Goal: Transaction & Acquisition: Purchase product/service

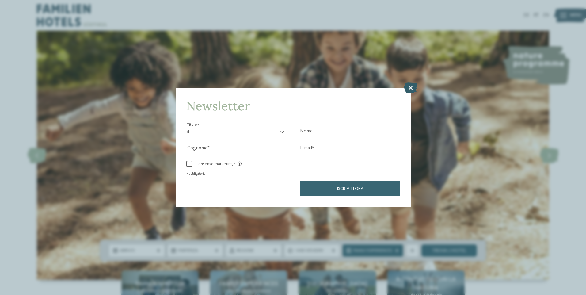
click at [411, 88] on icon at bounding box center [410, 87] width 13 height 11
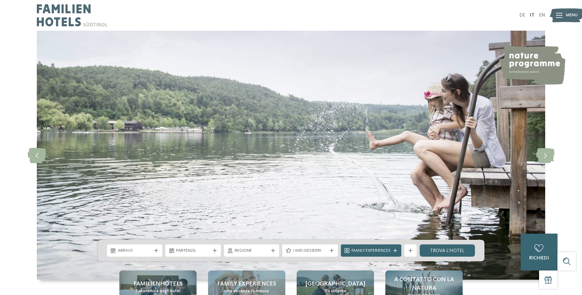
click at [566, 13] on span "Menu" at bounding box center [572, 15] width 12 height 6
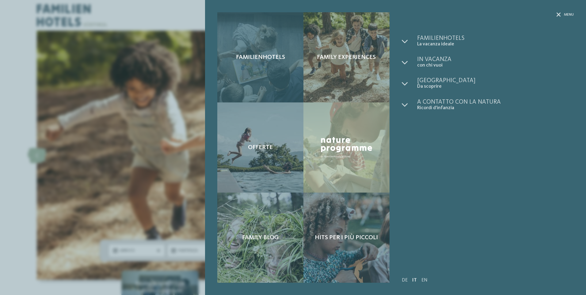
click at [247, 48] on div "Familienhotels" at bounding box center [260, 57] width 86 height 90
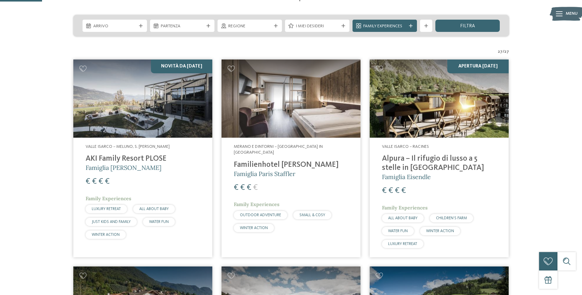
scroll to position [153, 0]
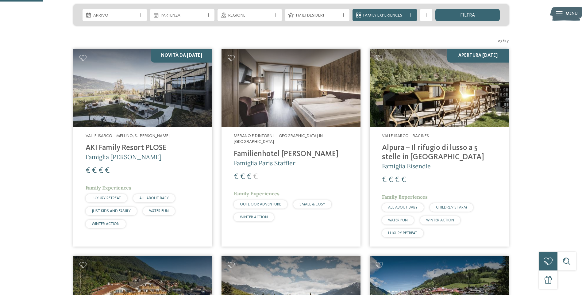
click at [282, 150] on h4 "Familienhotel Viktoria" at bounding box center [291, 154] width 114 height 9
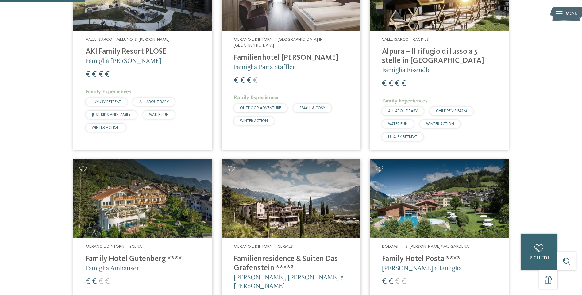
scroll to position [307, 0]
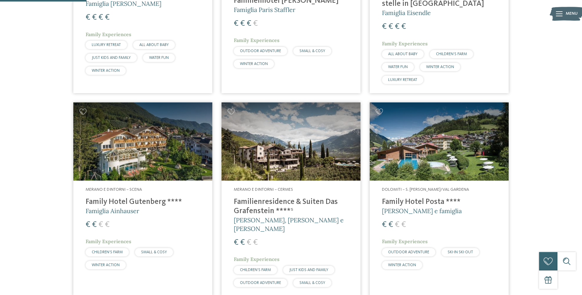
click at [413, 196] on div "Dolomiti – S. Cristina/Val Gardena Family Hotel Posta **** Elisabeth Ploner e f…" at bounding box center [439, 230] width 139 height 98
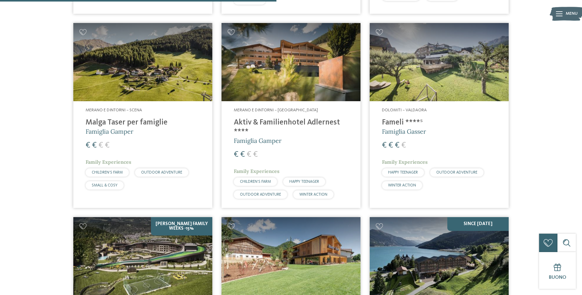
scroll to position [981, 0]
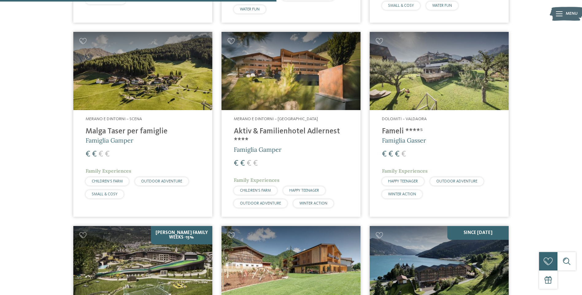
click at [303, 127] on h4 "Aktiv & Familienhotel Adlernest ****" at bounding box center [291, 136] width 114 height 18
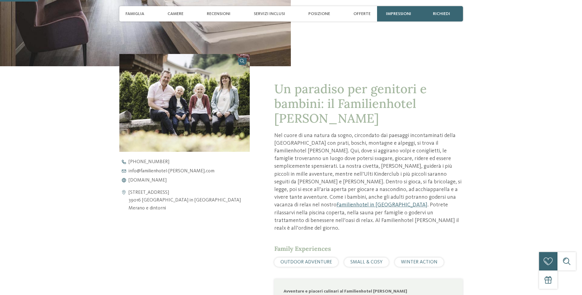
scroll to position [184, 0]
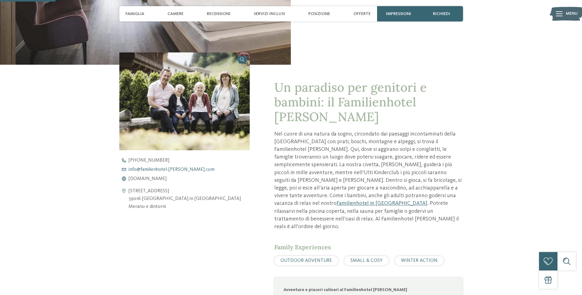
click at [163, 167] on span "info@ no-spam. familienhotel-[PERSON_NAME]. no-spam. com" at bounding box center [172, 169] width 86 height 5
click at [164, 178] on span "[DOMAIN_NAME]" at bounding box center [148, 178] width 38 height 5
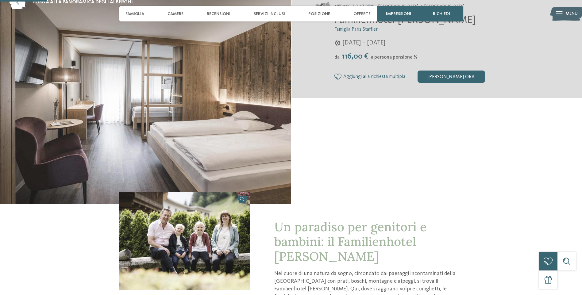
scroll to position [0, 0]
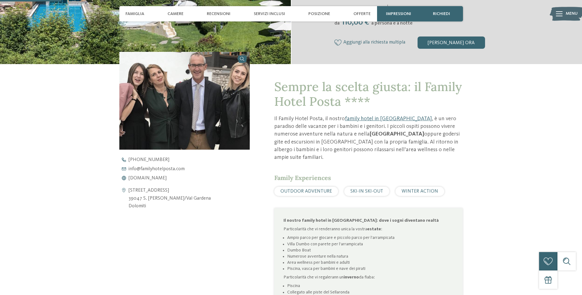
scroll to position [215, 0]
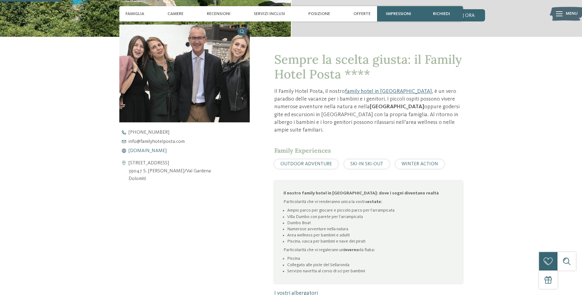
click at [159, 151] on span "[DOMAIN_NAME]" at bounding box center [148, 150] width 38 height 5
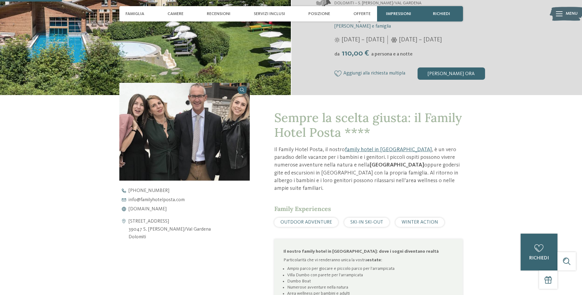
scroll to position [61, 0]
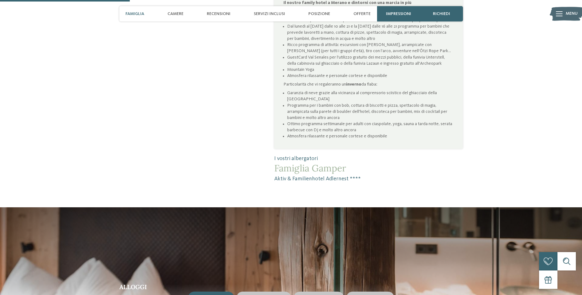
scroll to position [307, 0]
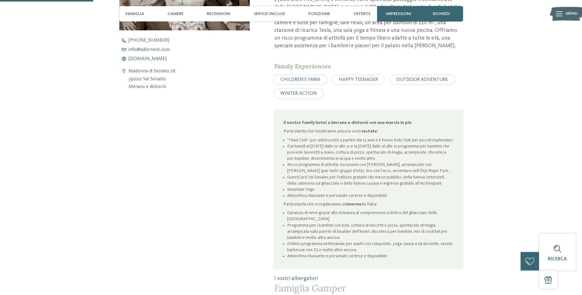
click at [154, 58] on span "www.adlernest.com" at bounding box center [148, 58] width 38 height 5
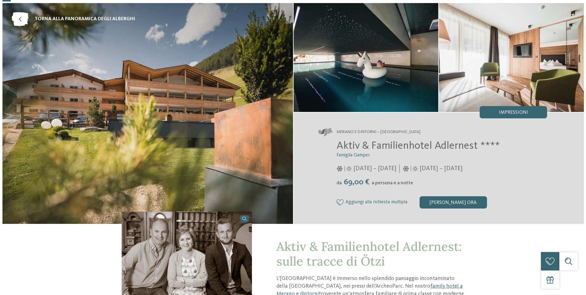
scroll to position [0, 0]
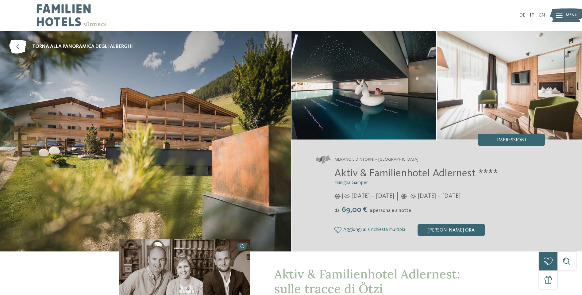
click at [557, 14] on icon at bounding box center [559, 15] width 7 height 5
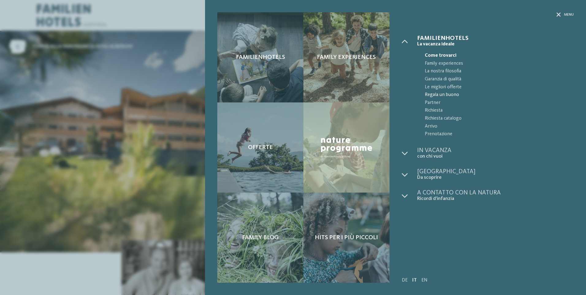
click at [447, 94] on span "Regala un buono" at bounding box center [499, 95] width 149 height 8
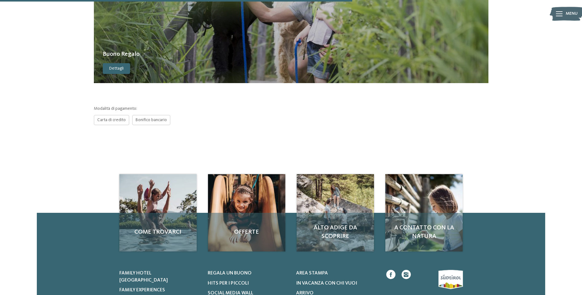
scroll to position [245, 0]
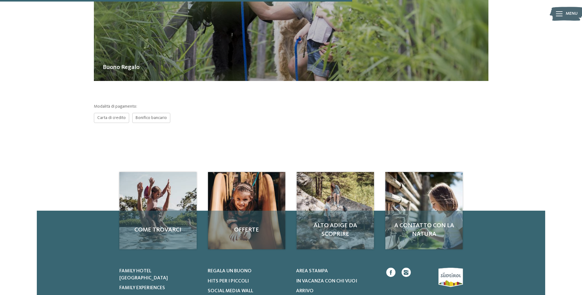
click at [117, 118] on div "Carta di credito Bonifico bancario" at bounding box center [132, 118] width 76 height 10
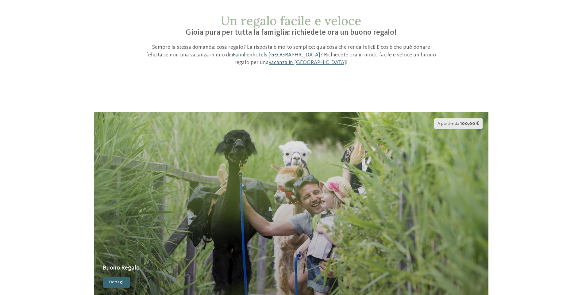
scroll to position [0, 0]
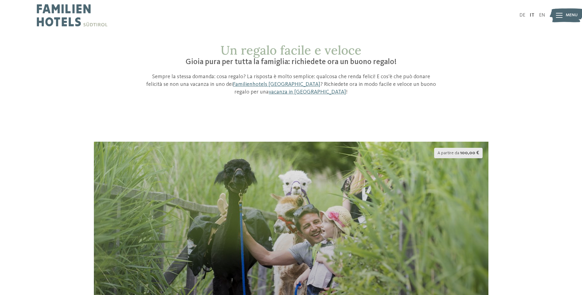
click at [450, 152] on span "A partire da" at bounding box center [448, 153] width 22 height 4
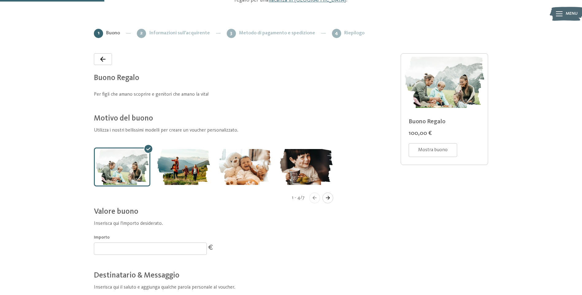
scroll to position [123, 0]
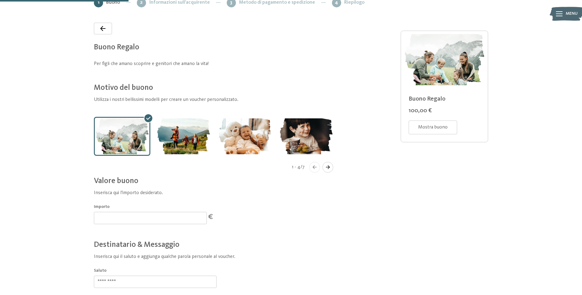
click at [328, 166] on icon "Navigate to next slide" at bounding box center [328, 167] width 4 height 4
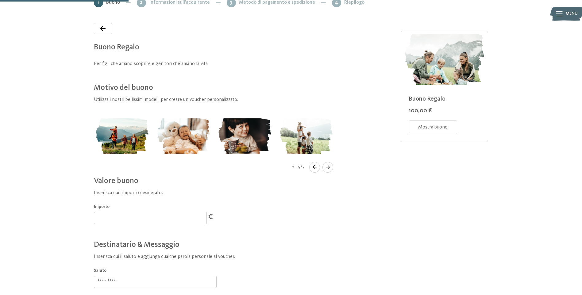
click at [328, 166] on icon "Navigate to next slide" at bounding box center [328, 167] width 4 height 4
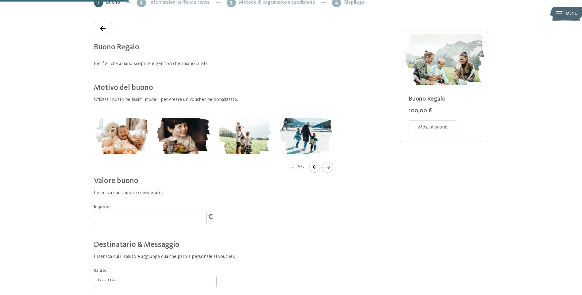
click at [328, 166] on icon "Navigate to next slide" at bounding box center [328, 167] width 4 height 4
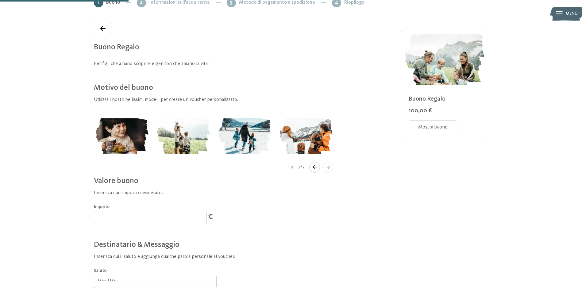
click at [328, 166] on icon "Navigate to next slide" at bounding box center [328, 167] width 4 height 4
click at [314, 166] on icon "Navigate to previous slide" at bounding box center [315, 167] width 4 height 4
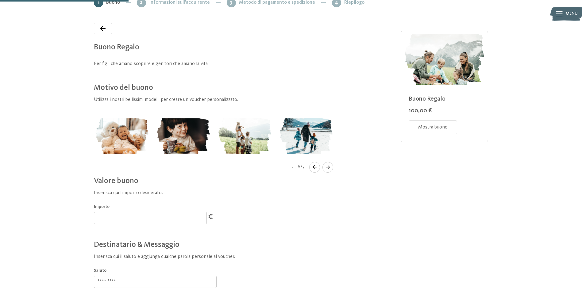
click at [314, 166] on icon "Navigate to previous slide" at bounding box center [315, 167] width 4 height 4
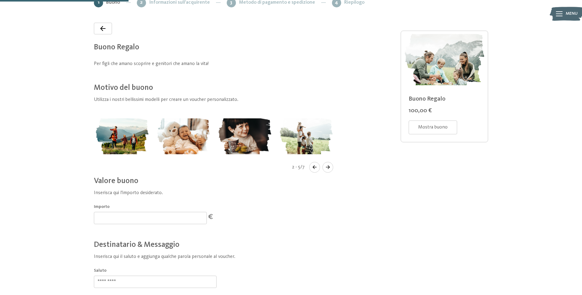
click at [314, 166] on icon "Navigate to previous slide" at bounding box center [315, 167] width 4 height 4
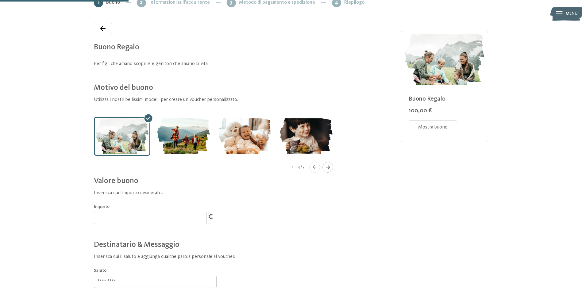
click at [314, 166] on icon "Navigate to previous slide" at bounding box center [315, 167] width 4 height 4
click at [315, 169] on icon "Navigate to previous slide" at bounding box center [314, 167] width 10 height 4
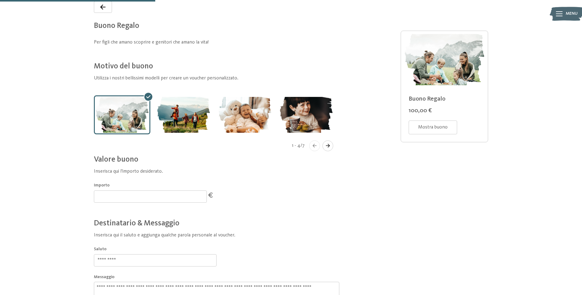
scroll to position [153, 0]
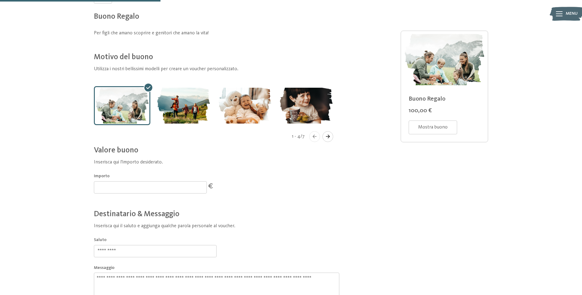
click at [200, 185] on input "***" at bounding box center [150, 187] width 113 height 12
drag, startPoint x: 111, startPoint y: 186, endPoint x: 26, endPoint y: 176, distance: 85.9
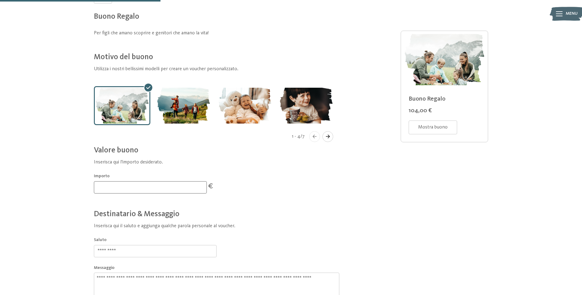
click at [26, 176] on div at bounding box center [291, 166] width 582 height 398
type input "***"
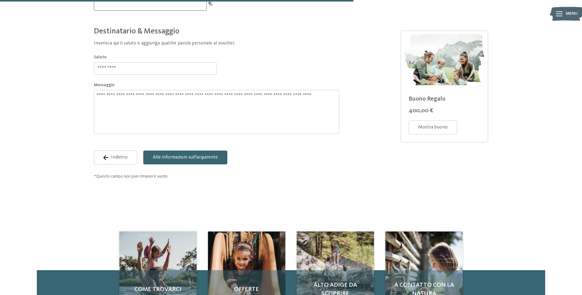
scroll to position [337, 0]
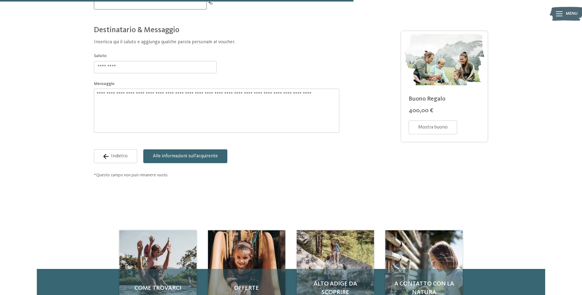
click at [176, 158] on span "Alle informazioni sull'acquirente" at bounding box center [185, 156] width 65 height 7
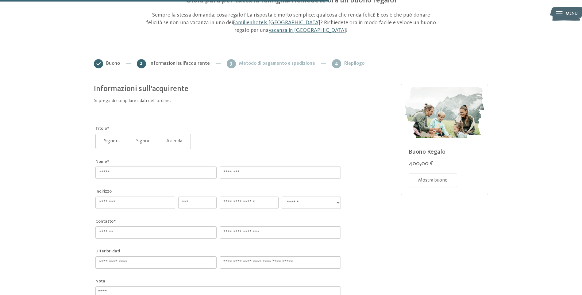
scroll to position [0, 0]
